Goal: Navigation & Orientation: Find specific page/section

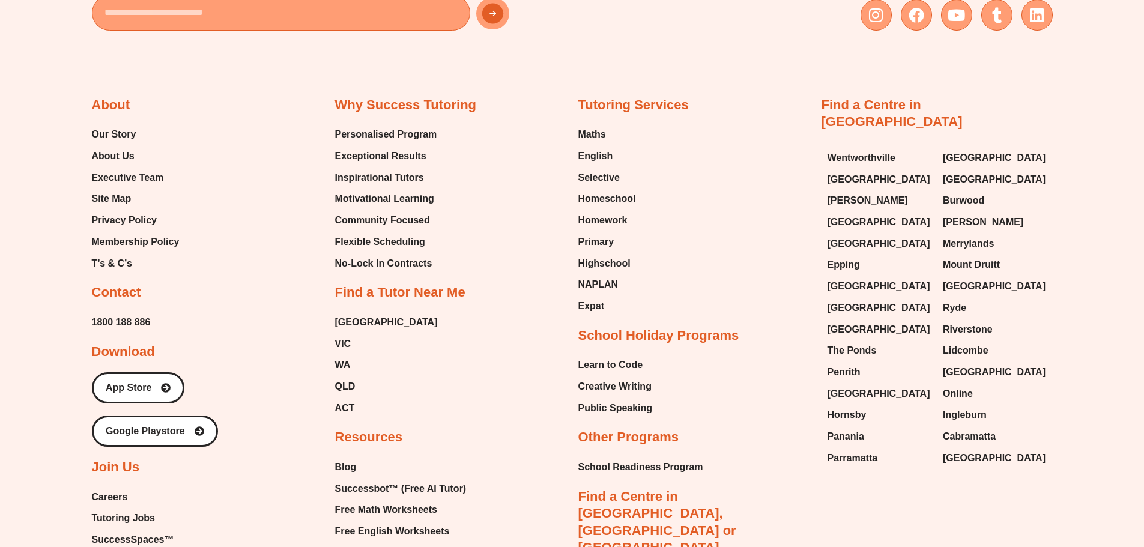
scroll to position [5340, 0]
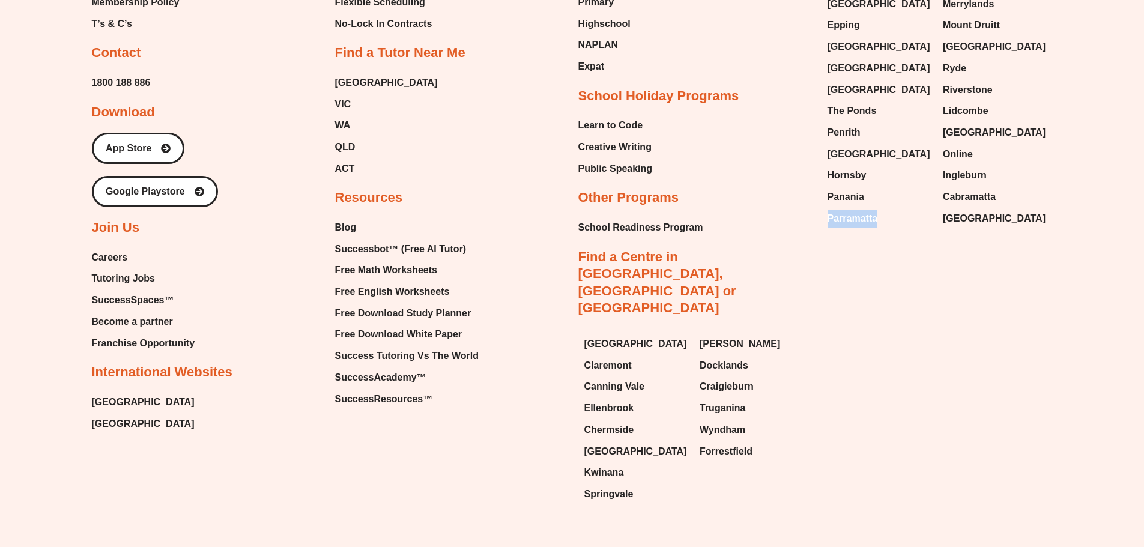
drag, startPoint x: 815, startPoint y: 160, endPoint x: 880, endPoint y: 160, distance: 64.8
click at [880, 160] on div "About Our Story About Us Executive Team Site Map Privacy Policy Membership Poli…" at bounding box center [572, 156] width 961 height 706
copy span "Parramatta"
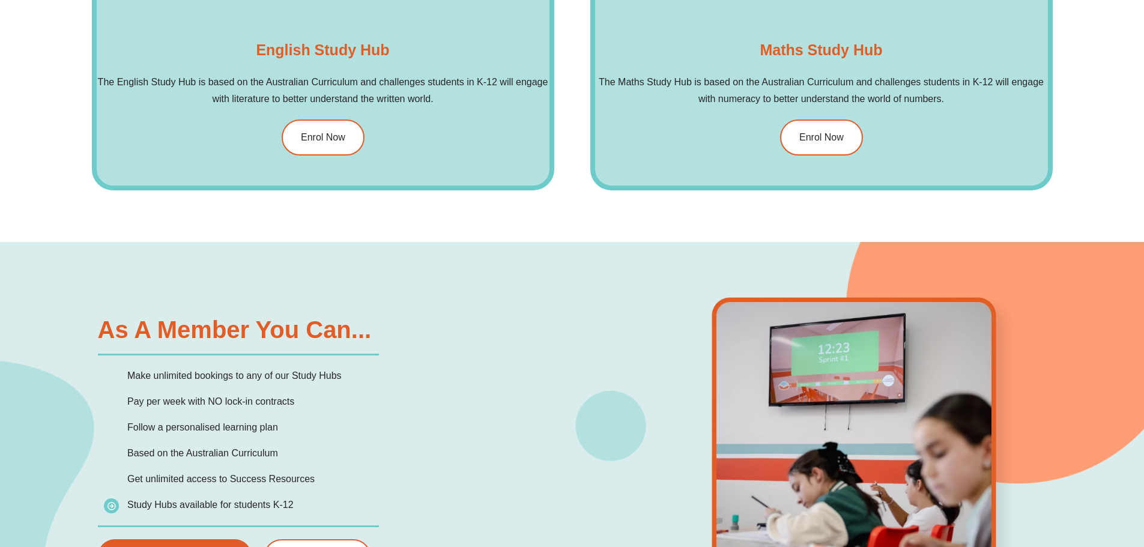
scroll to position [0, 0]
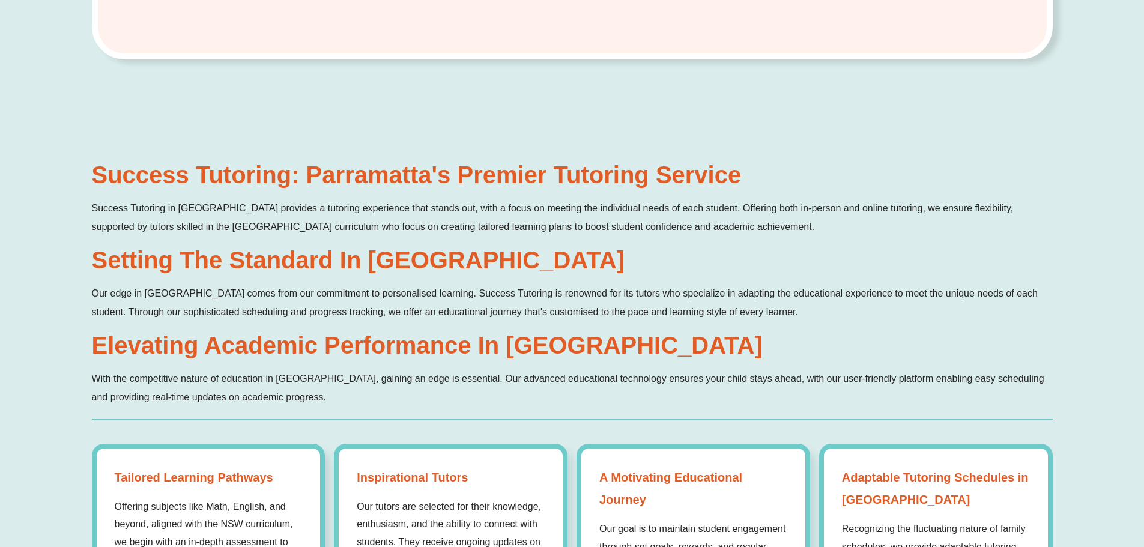
scroll to position [841, 0]
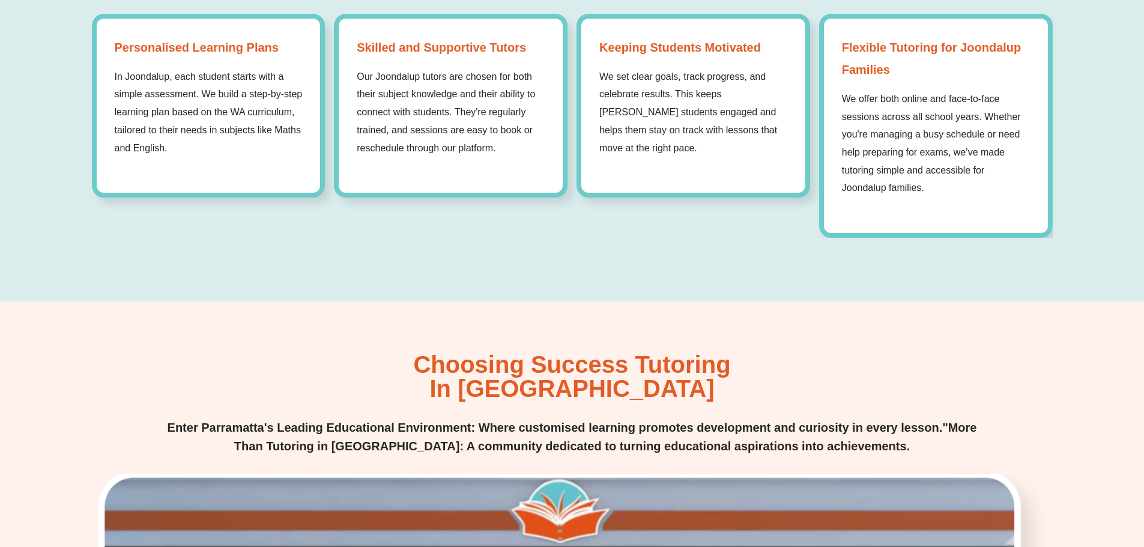
scroll to position [1201, 0]
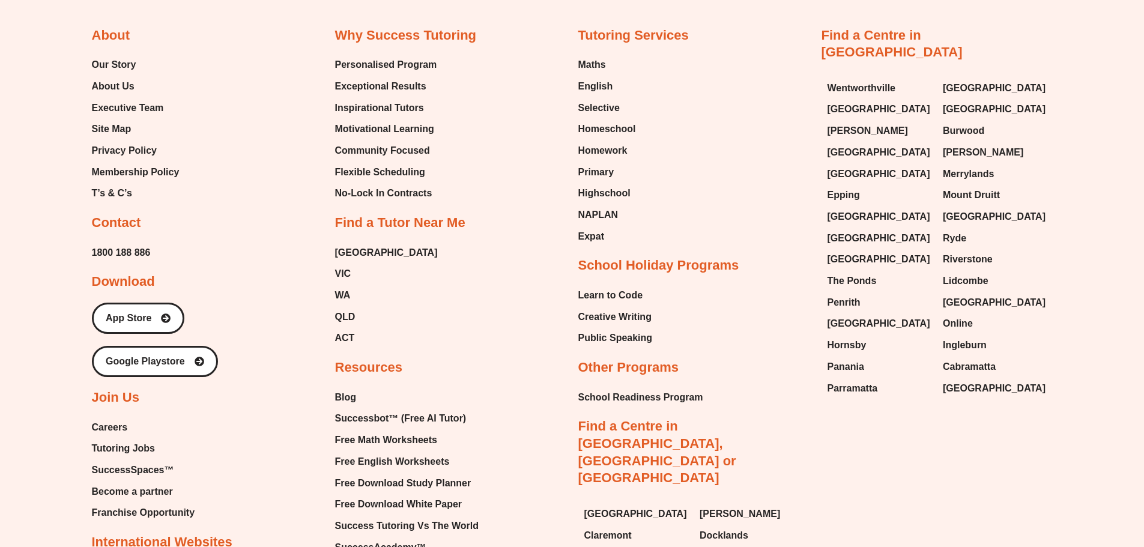
scroll to position [4951, 0]
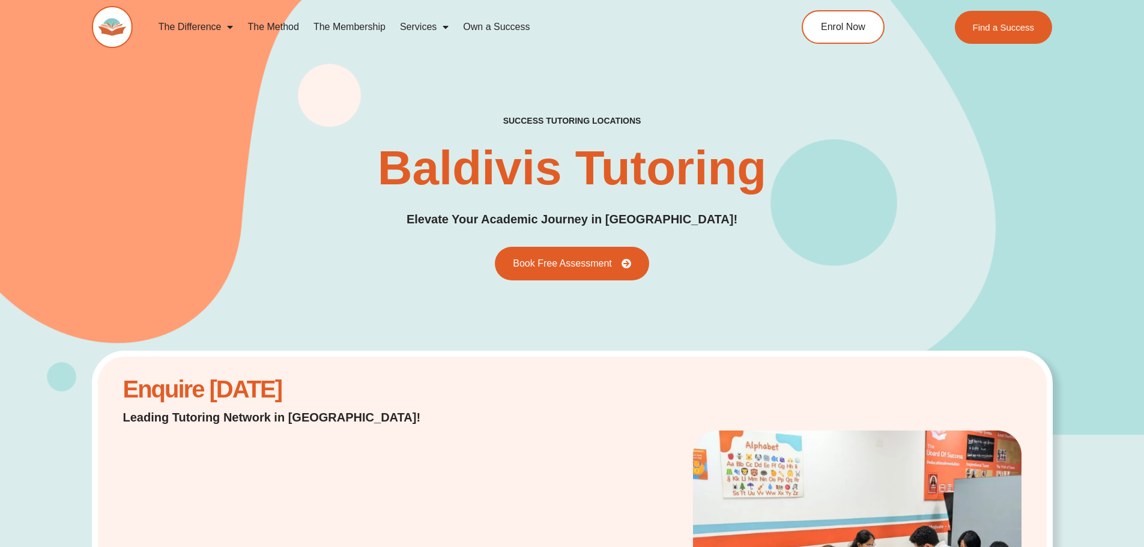
click at [803, 248] on div "success tutoring locations Baldivis Tutoring Elevate Your Academic Journey in B…" at bounding box center [572, 197] width 961 height 165
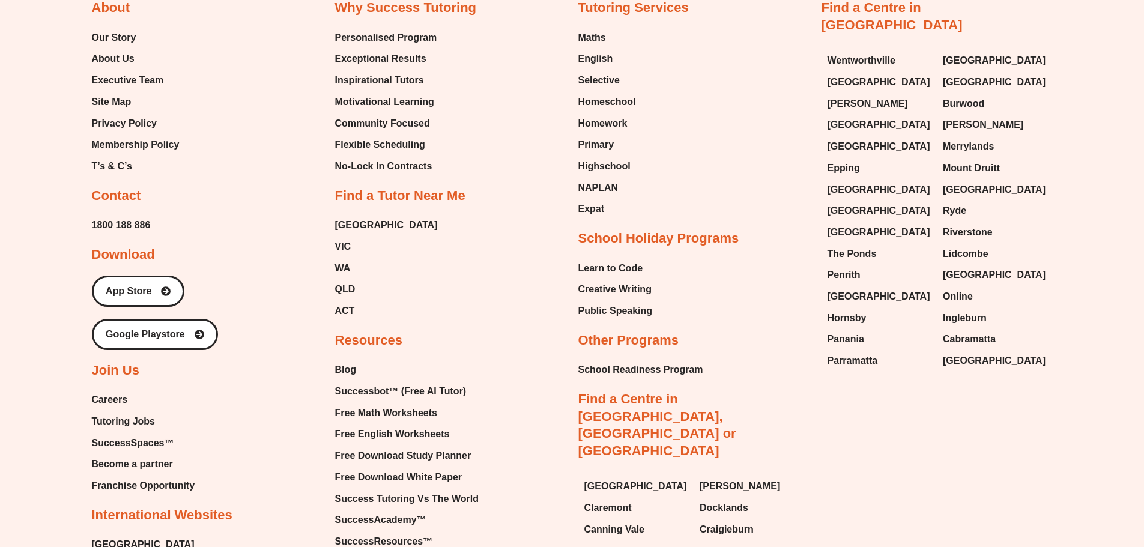
scroll to position [4753, 0]
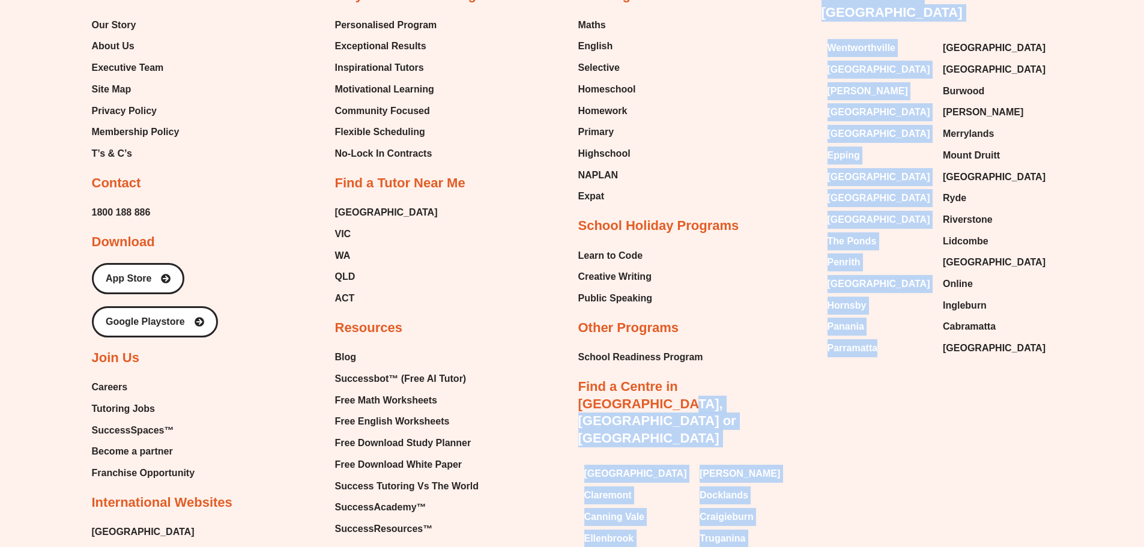
drag, startPoint x: 809, startPoint y: 324, endPoint x: 882, endPoint y: 321, distance: 72.7
click at [882, 321] on div "About Our Story About Us Executive Team Site Map Privacy Policy Membership Poli…" at bounding box center [572, 286] width 961 height 706
click at [882, 339] on link "Parramatta" at bounding box center [879, 348] width 104 height 18
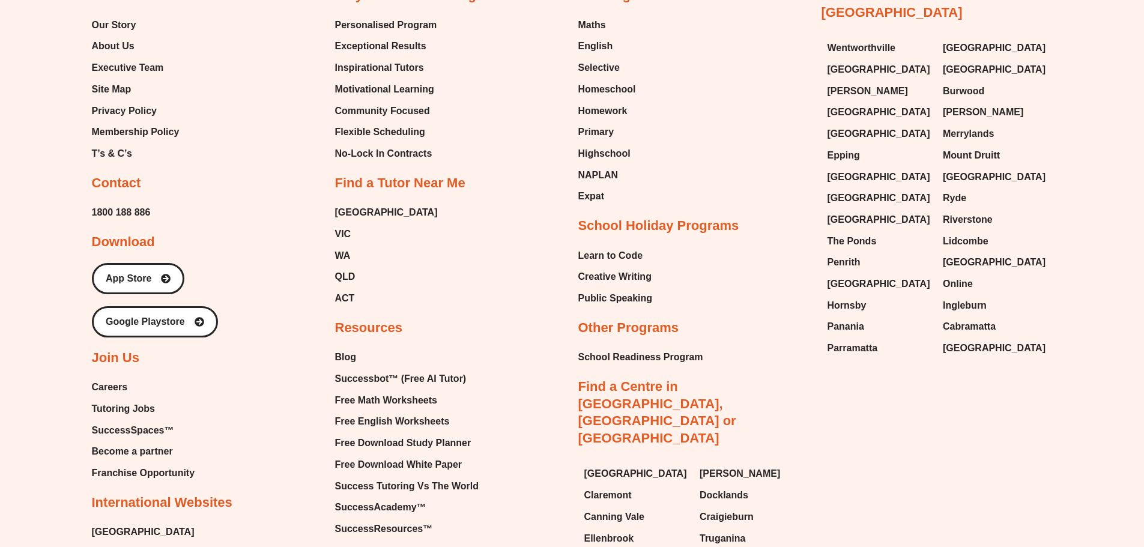
click at [892, 357] on div "About Our Story About Us Executive Team Site Map Privacy Policy Membership Poli…" at bounding box center [572, 286] width 961 height 706
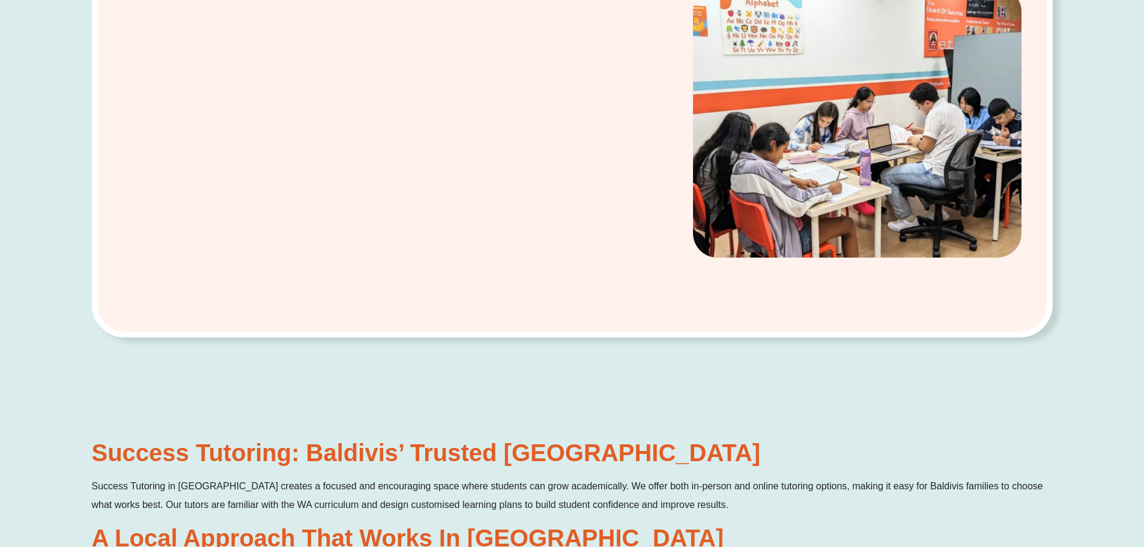
scroll to position [375, 0]
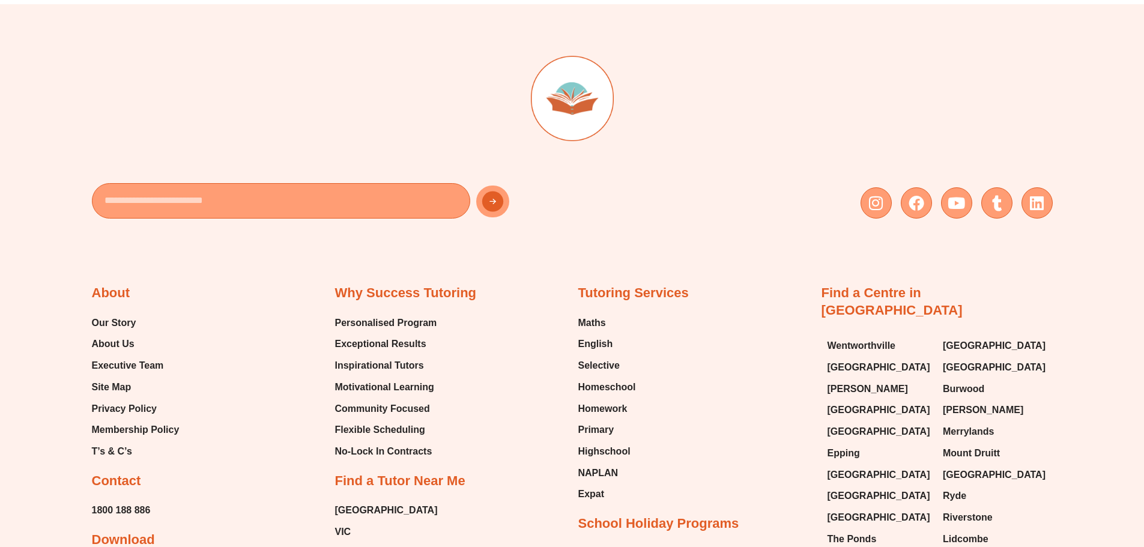
scroll to position [4909, 0]
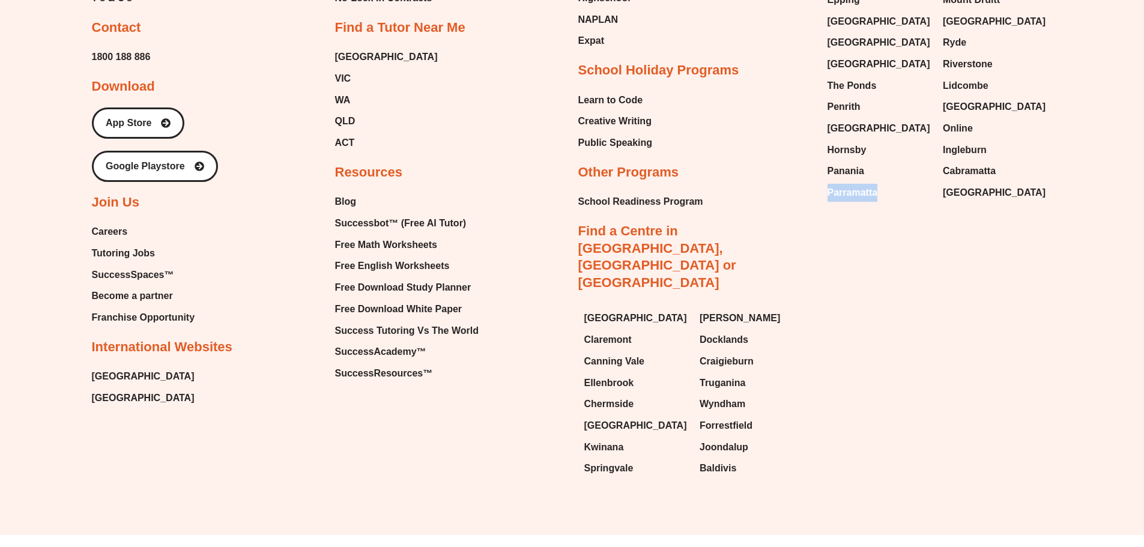
drag, startPoint x: 818, startPoint y: 163, endPoint x: 878, endPoint y: 163, distance: 60.0
click at [878, 163] on div "About Our Story About Us Executive Team Site Map Privacy Policy Membership Poli…" at bounding box center [572, 130] width 961 height 706
copy span "Parramatta"
click at [724, 438] on span "Joondalup" at bounding box center [724, 447] width 49 height 18
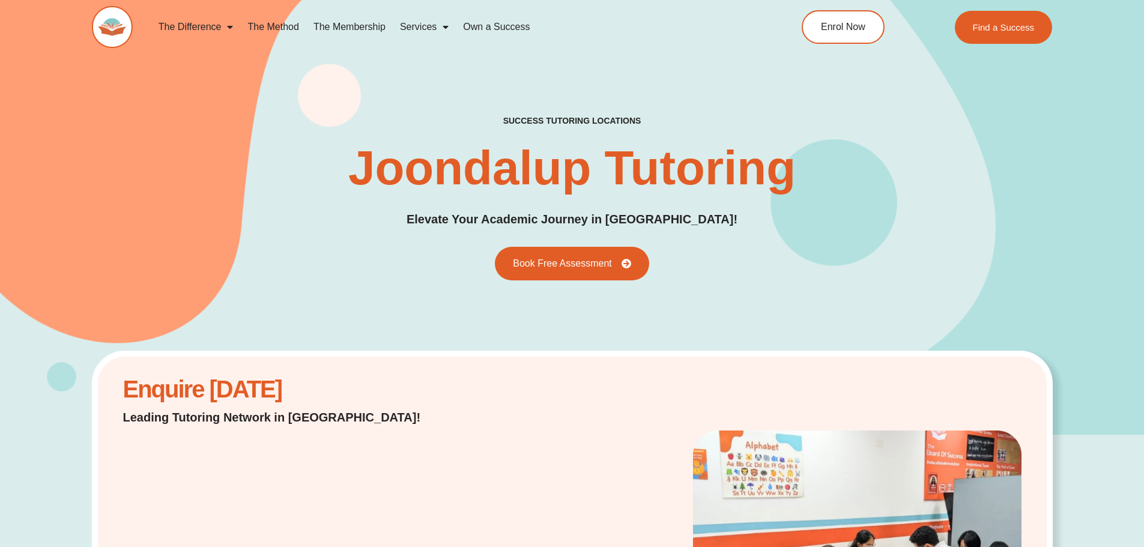
click at [312, 154] on div "success tutoring locations Joondalup Tutoring Elevate Your Academic Journey in …" at bounding box center [572, 197] width 961 height 165
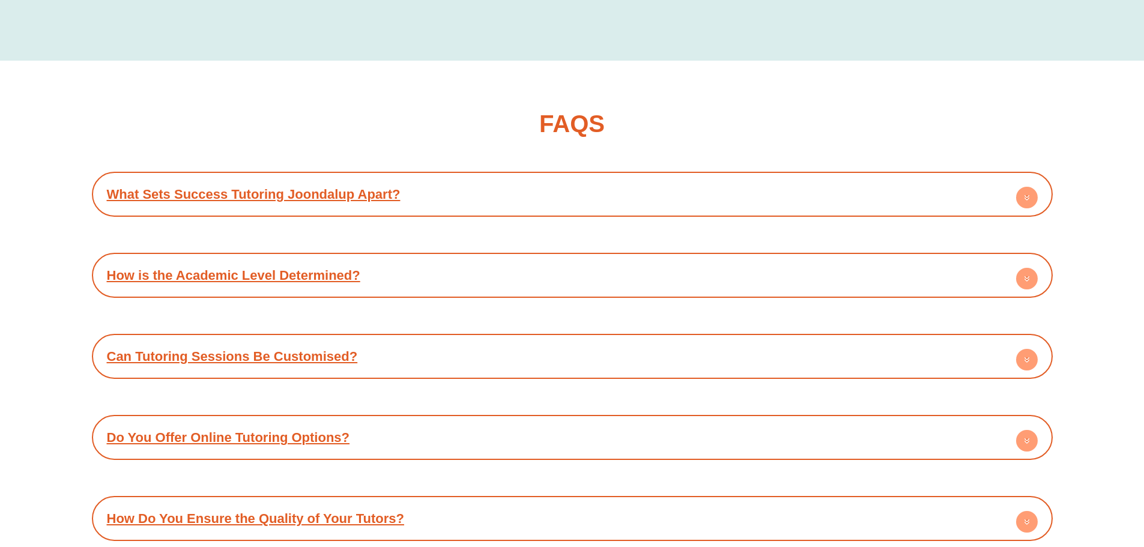
scroll to position [3705, 0]
